Goal: Information Seeking & Learning: Learn about a topic

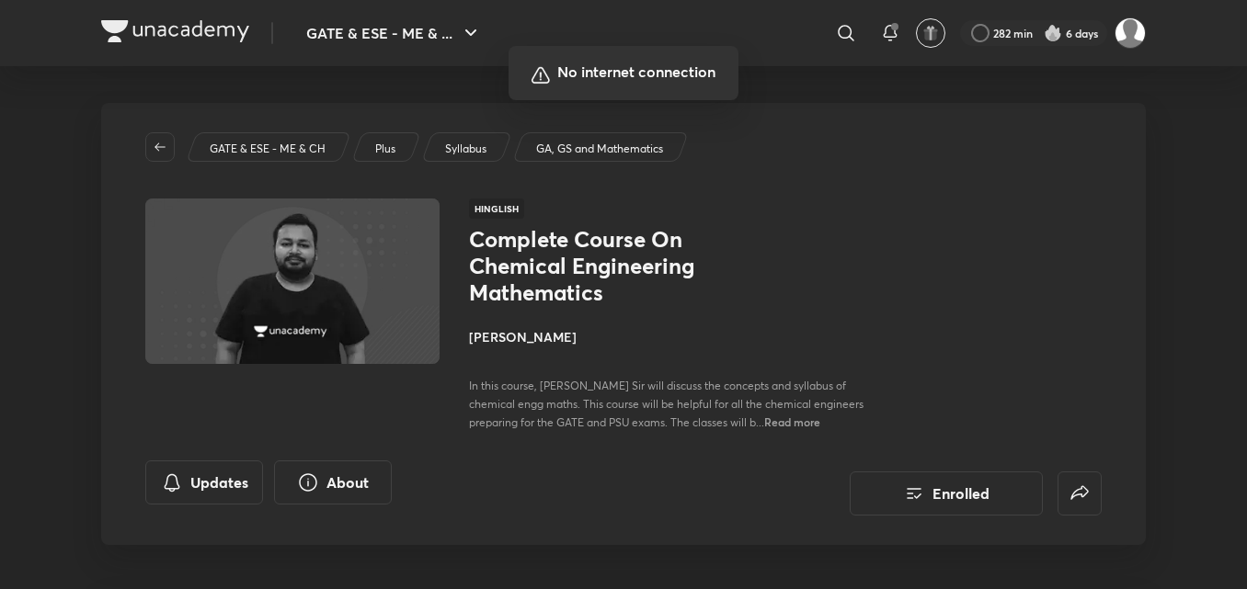
click at [826, 226] on div at bounding box center [623, 294] width 1247 height 589
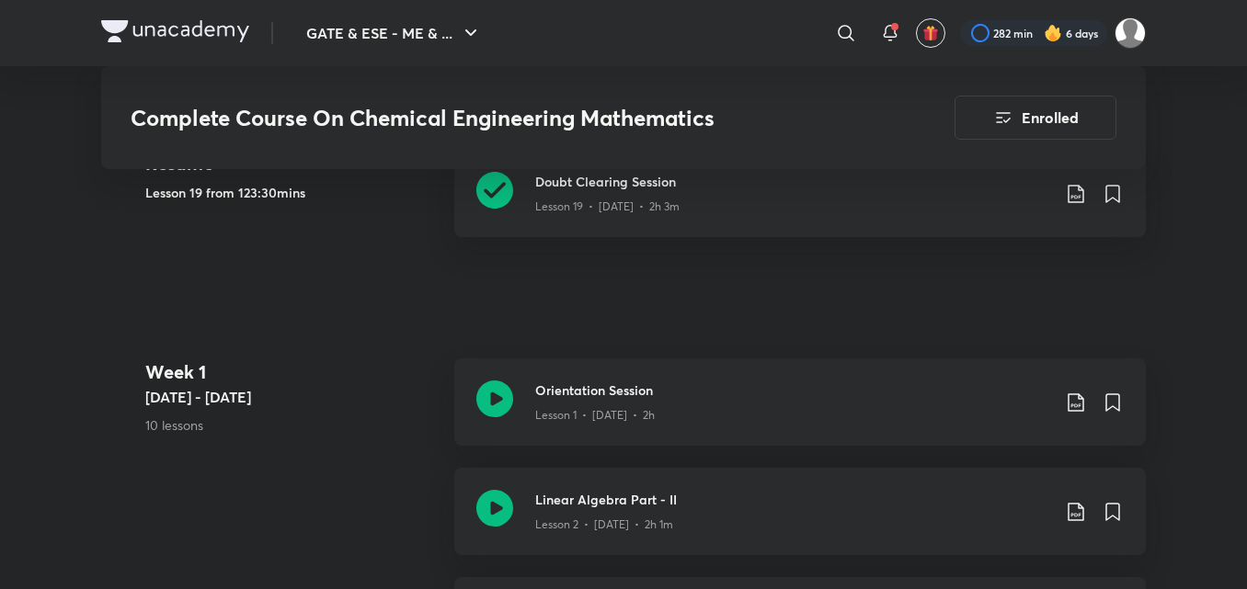
scroll to position [892, 0]
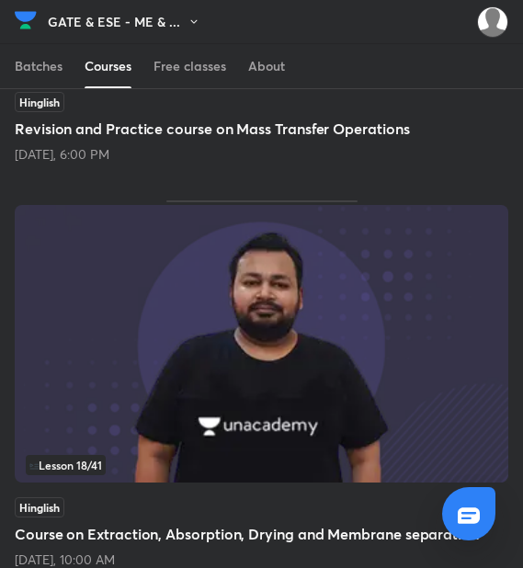
scroll to position [1324, 0]
